Goal: Task Accomplishment & Management: Manage account settings

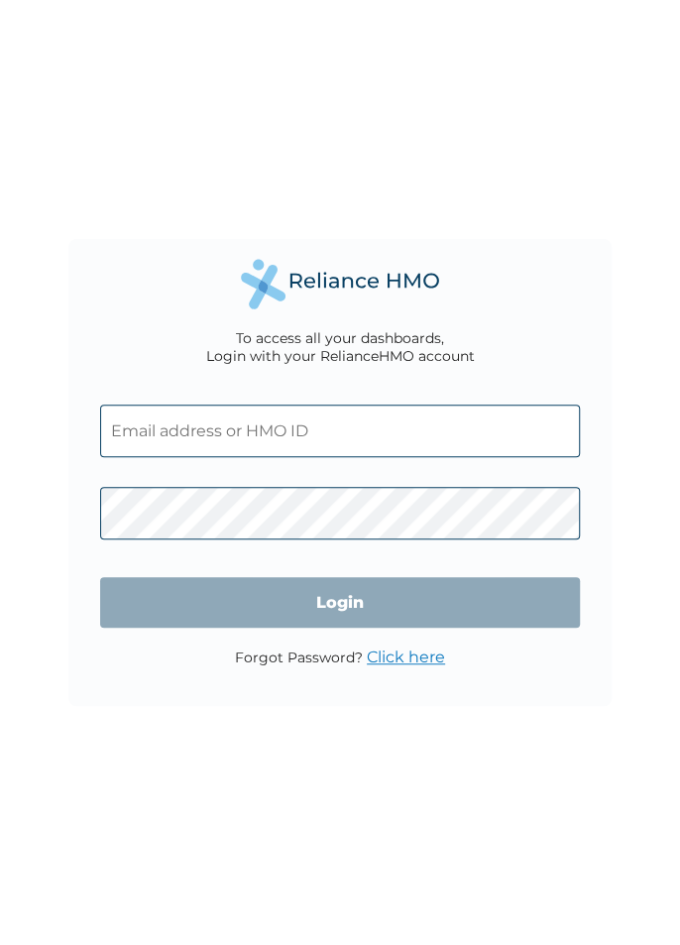
click at [263, 433] on input "text" at bounding box center [339, 431] width 479 height 53
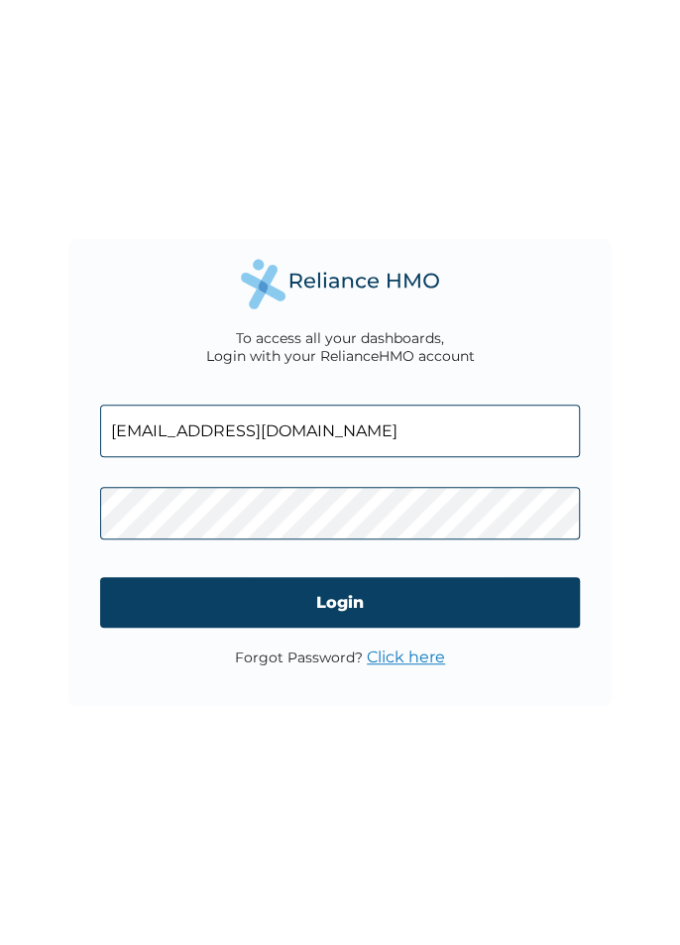
click at [256, 432] on input "[EMAIL_ADDRESS][DOMAIN_NAME]" at bounding box center [339, 431] width 479 height 53
click at [259, 429] on input "[EMAIL_ADDRESS][DOMAIN_NAME]" at bounding box center [339, 431] width 479 height 53
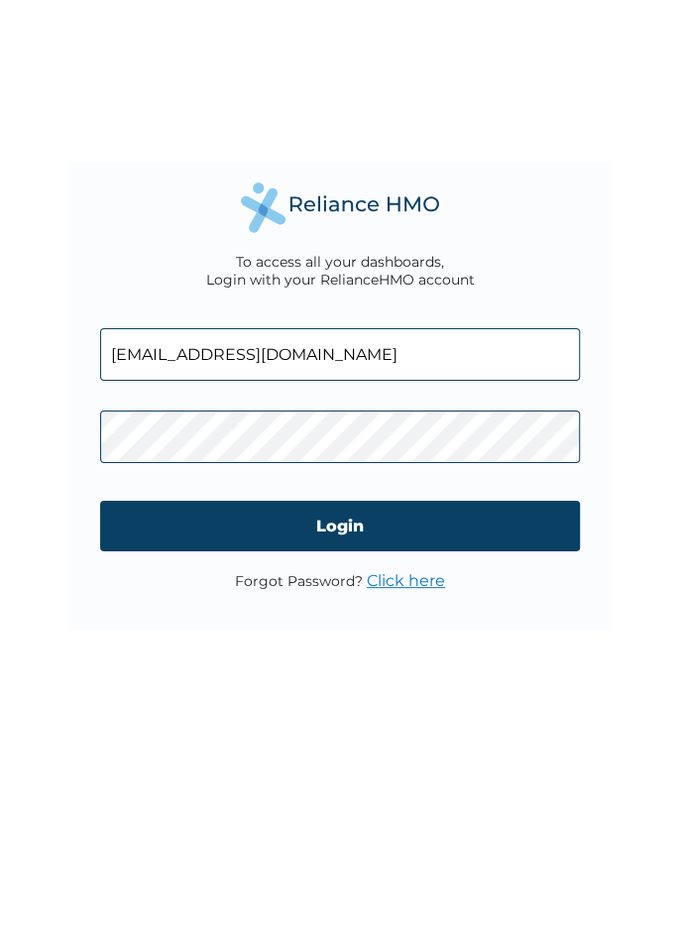
type input "[EMAIL_ADDRESS][DOMAIN_NAME]"
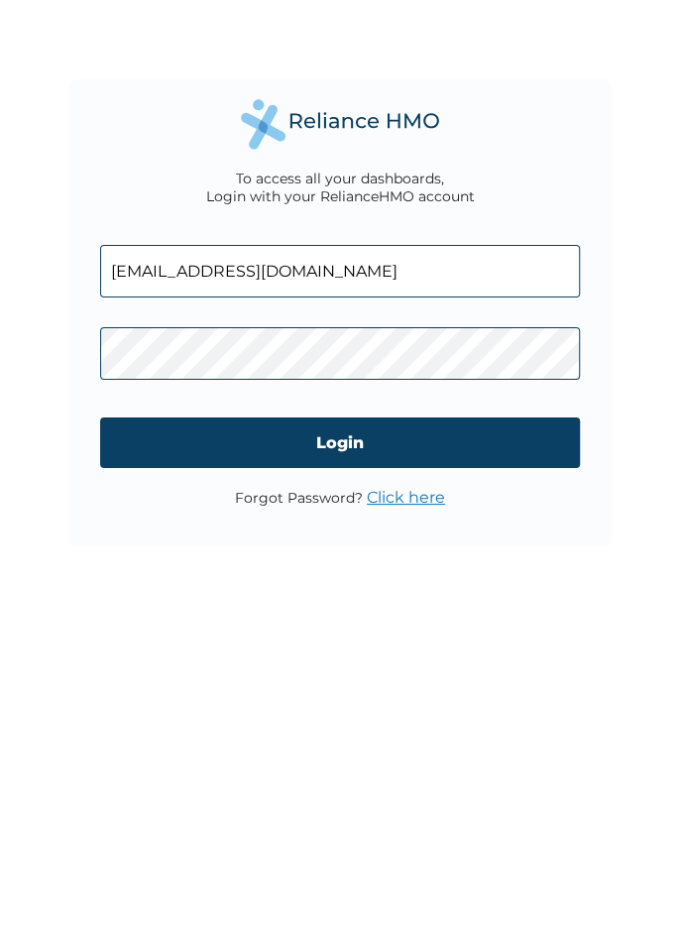
click at [374, 598] on input "Login" at bounding box center [339, 602] width 479 height 51
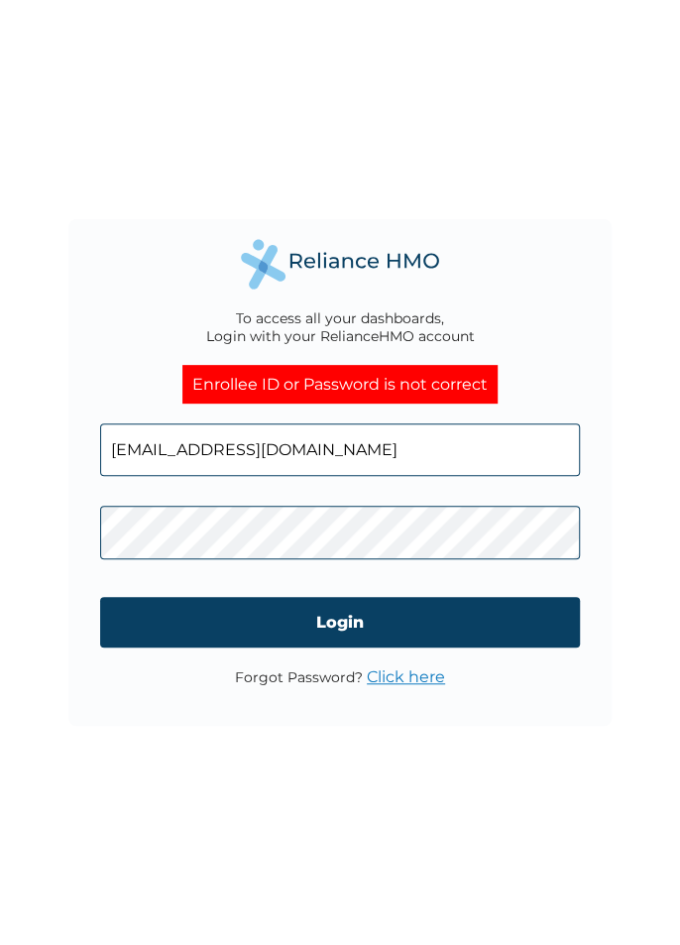
click at [326, 624] on input "Login" at bounding box center [339, 622] width 479 height 51
click at [341, 612] on input "Login" at bounding box center [339, 622] width 479 height 51
click at [354, 611] on input "Login" at bounding box center [339, 622] width 479 height 51
click at [272, 618] on input "Login" at bounding box center [339, 622] width 479 height 51
click at [366, 612] on input "Login" at bounding box center [339, 622] width 479 height 51
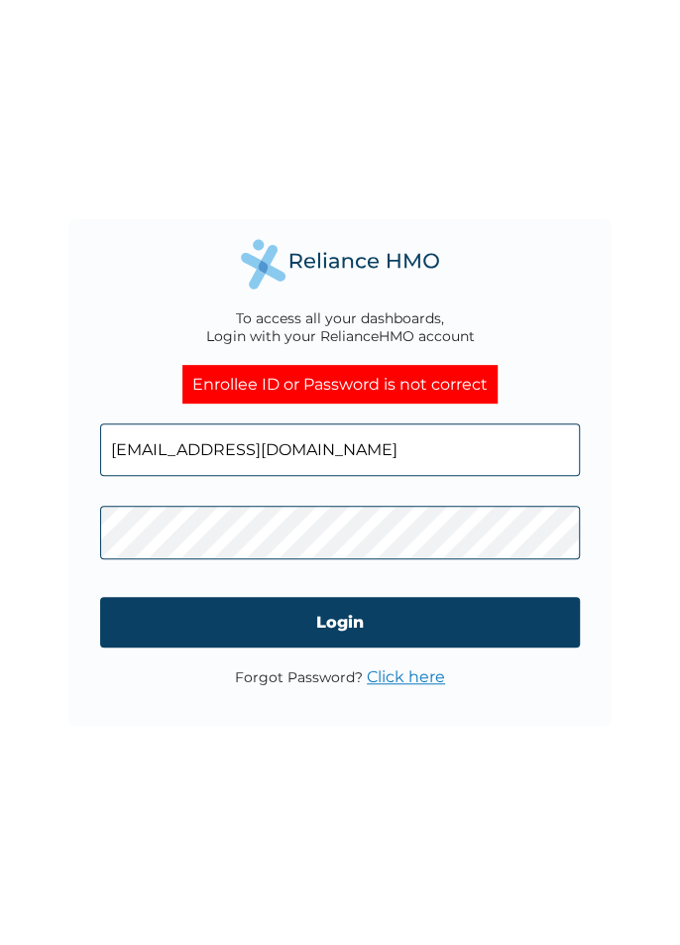
click at [406, 371] on div "Enrollee ID or Password is not correct" at bounding box center [340, 384] width 315 height 39
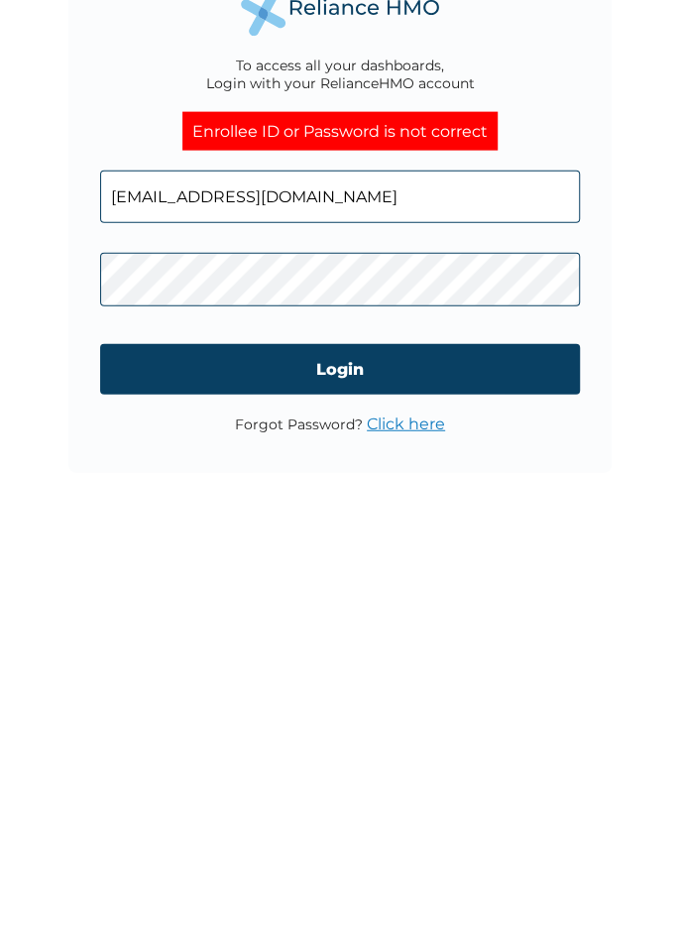
click at [420, 616] on input "Login" at bounding box center [339, 622] width 479 height 51
click at [425, 617] on input "Login" at bounding box center [339, 622] width 479 height 51
